Goal: Information Seeking & Learning: Learn about a topic

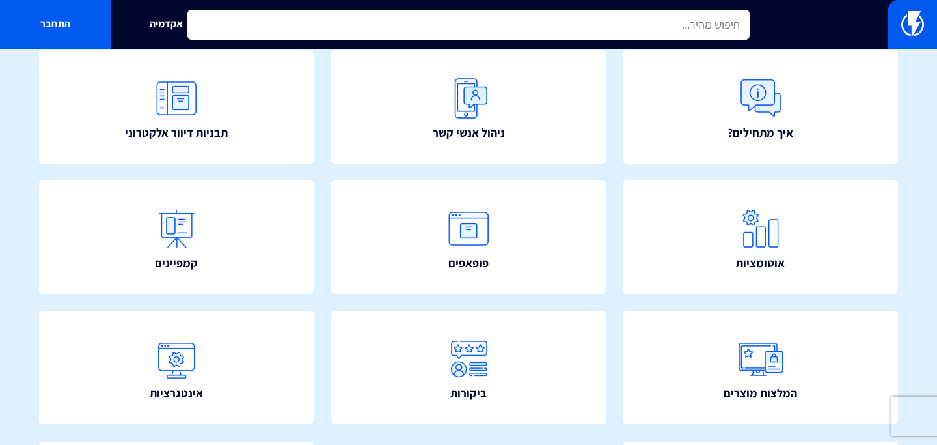
click at [355, 18] on input "text" at bounding box center [468, 25] width 562 height 30
type input "trust"
